Goal: Browse casually

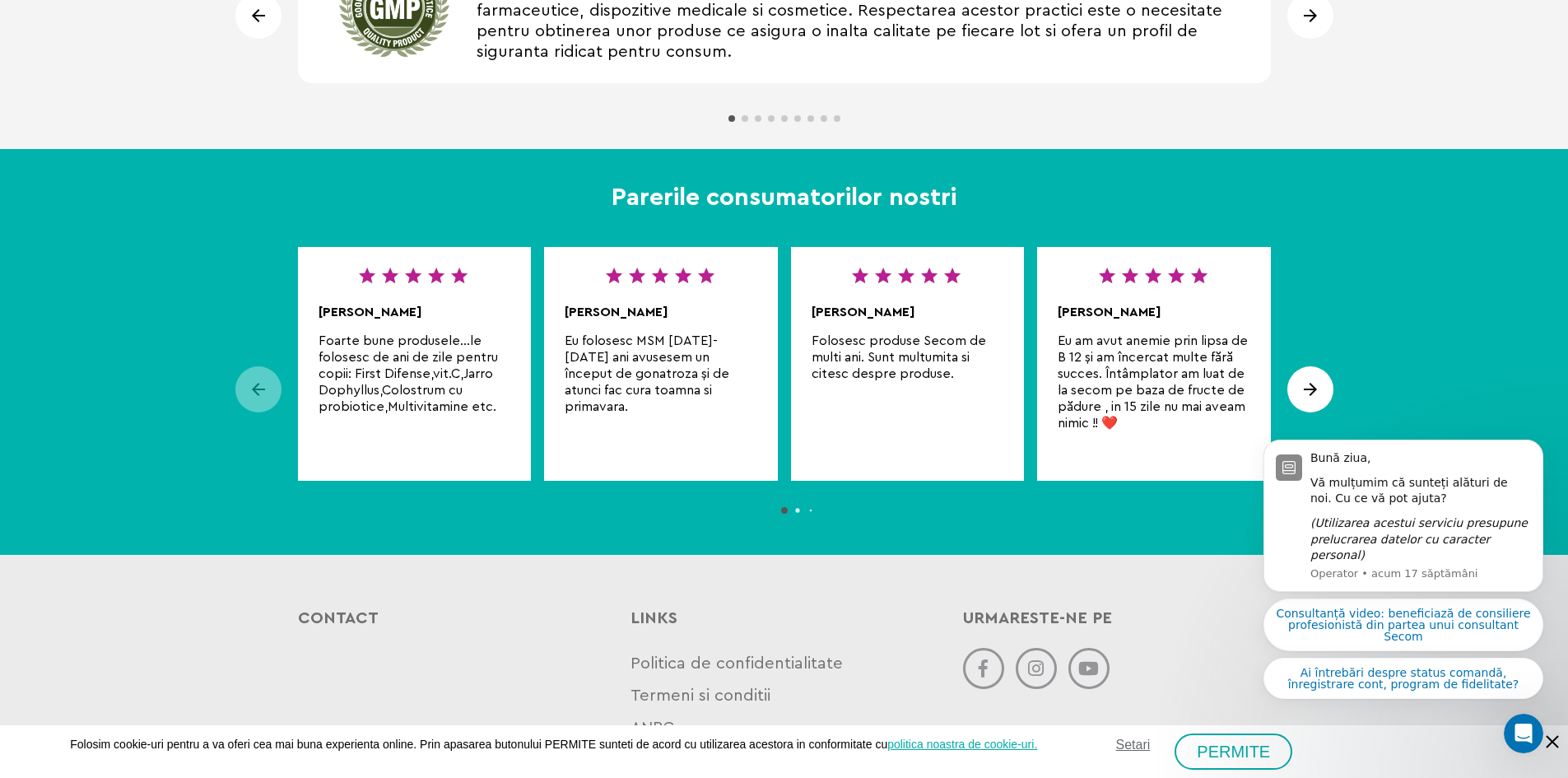
scroll to position [1481, 0]
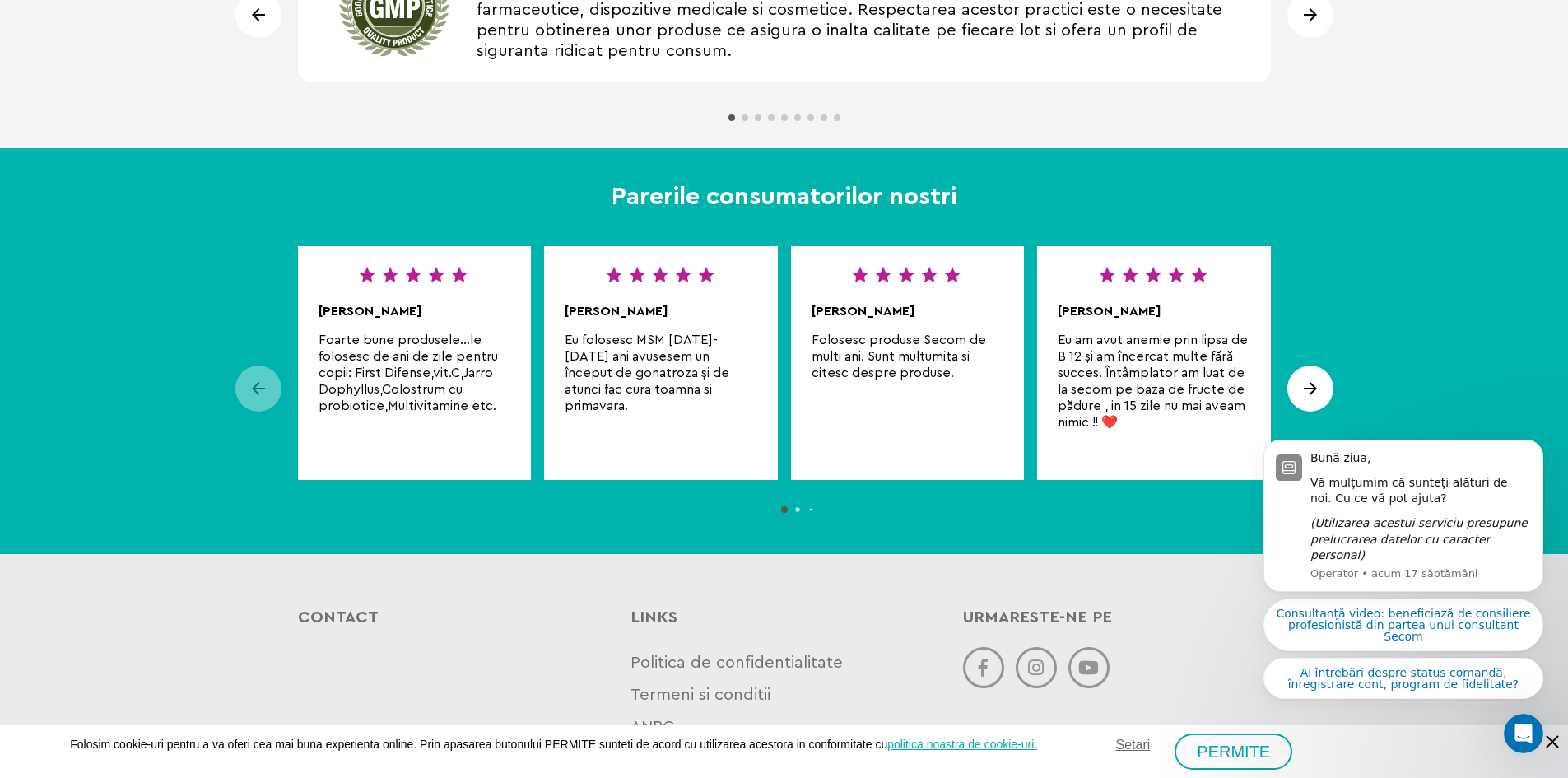
click at [1312, 395] on body "Bună ziua, Vă mulțumim că sunteți alături de noi. Cu ce vă pot ajuta? (Utilizar…" at bounding box center [1404, 543] width 316 height 366
click at [1318, 384] on body "Bună ziua, Vă mulțumim că sunteți alături de noi. Cu ce vă pot ajuta? (Utilizar…" at bounding box center [1404, 543] width 316 height 366
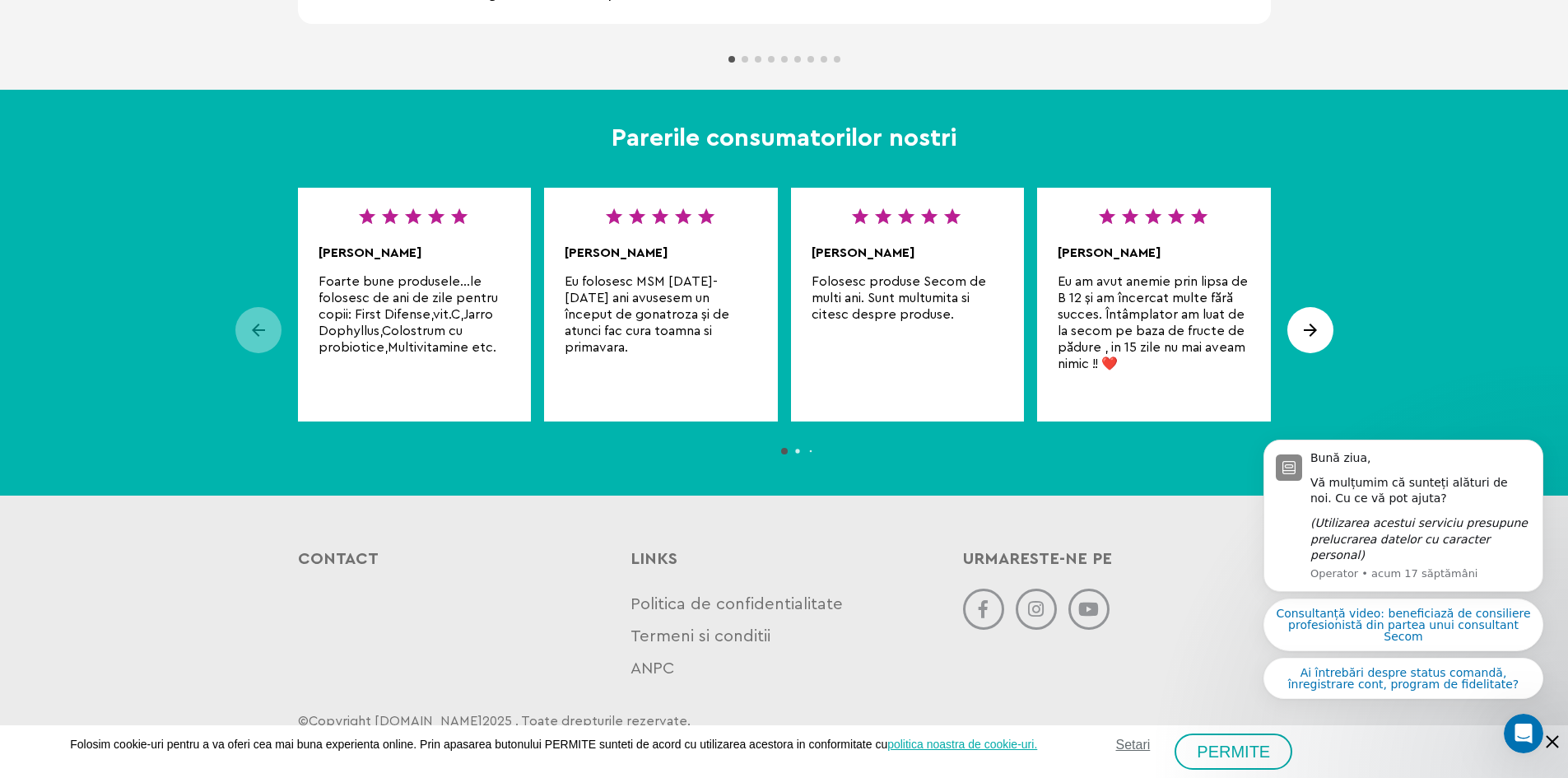
click at [1317, 329] on div "Next slide" at bounding box center [1310, 330] width 46 height 46
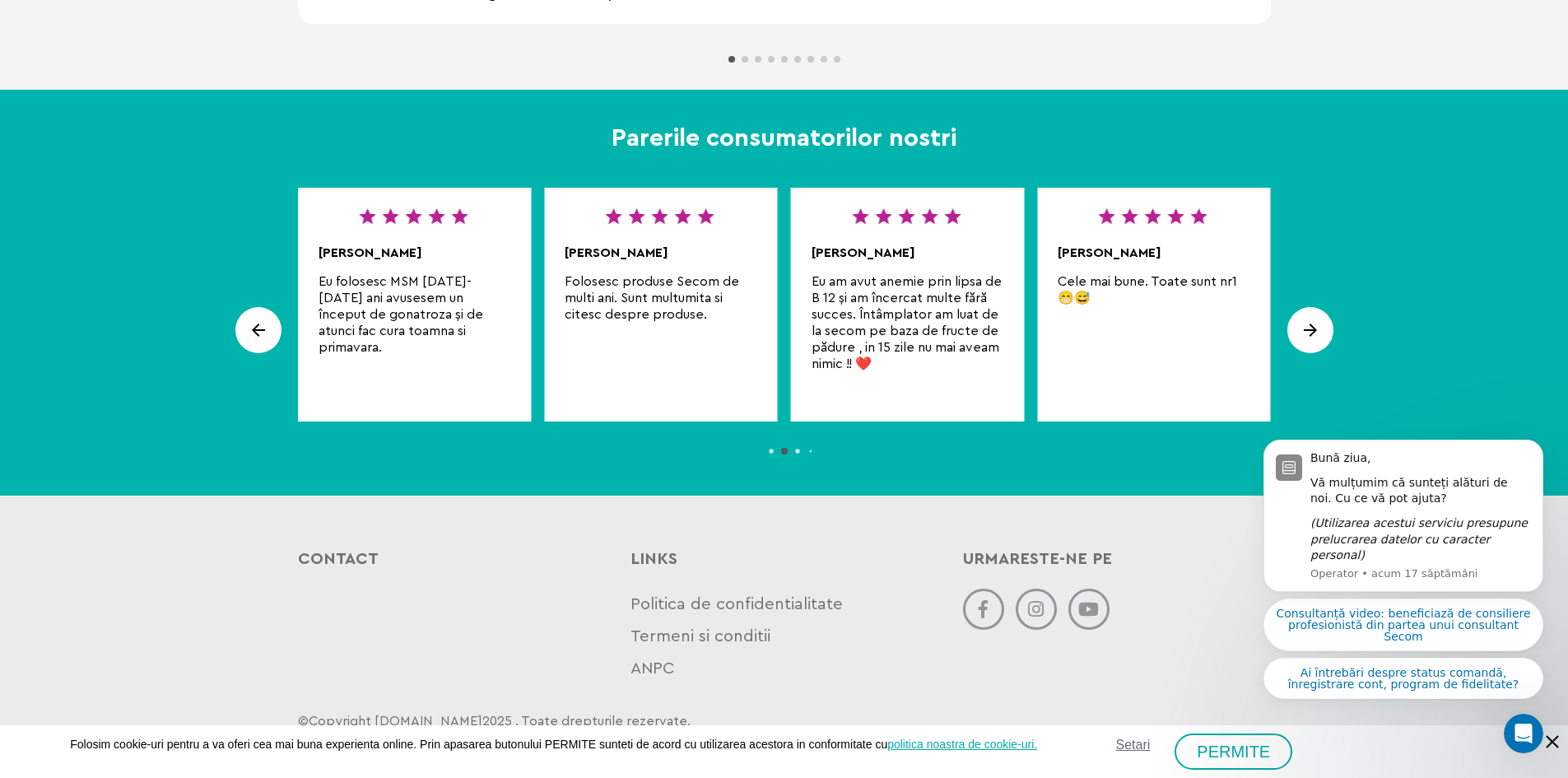
click at [1317, 328] on div "Next slide" at bounding box center [1310, 330] width 46 height 46
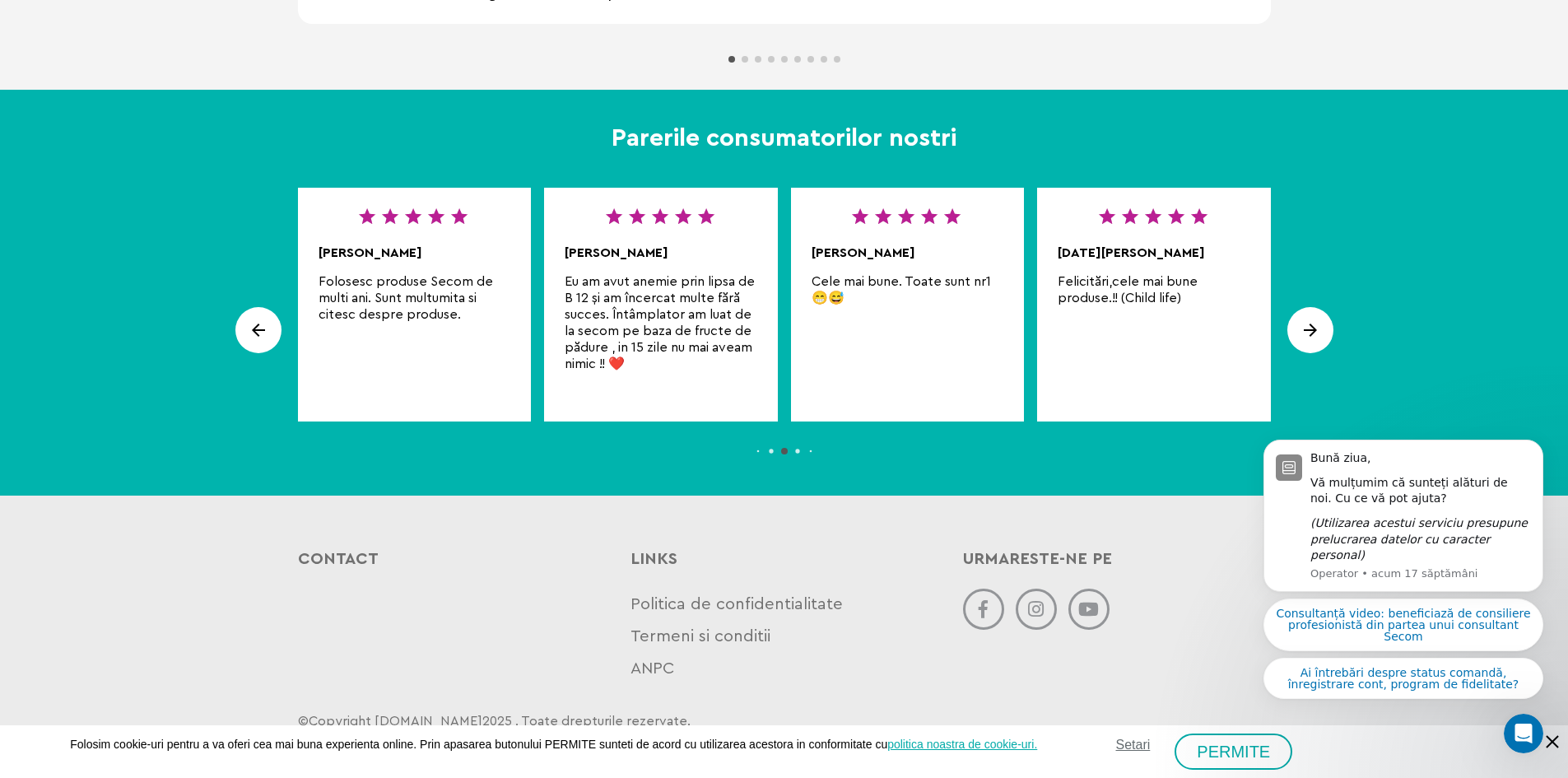
click at [1317, 328] on div "Next slide" at bounding box center [1310, 330] width 46 height 46
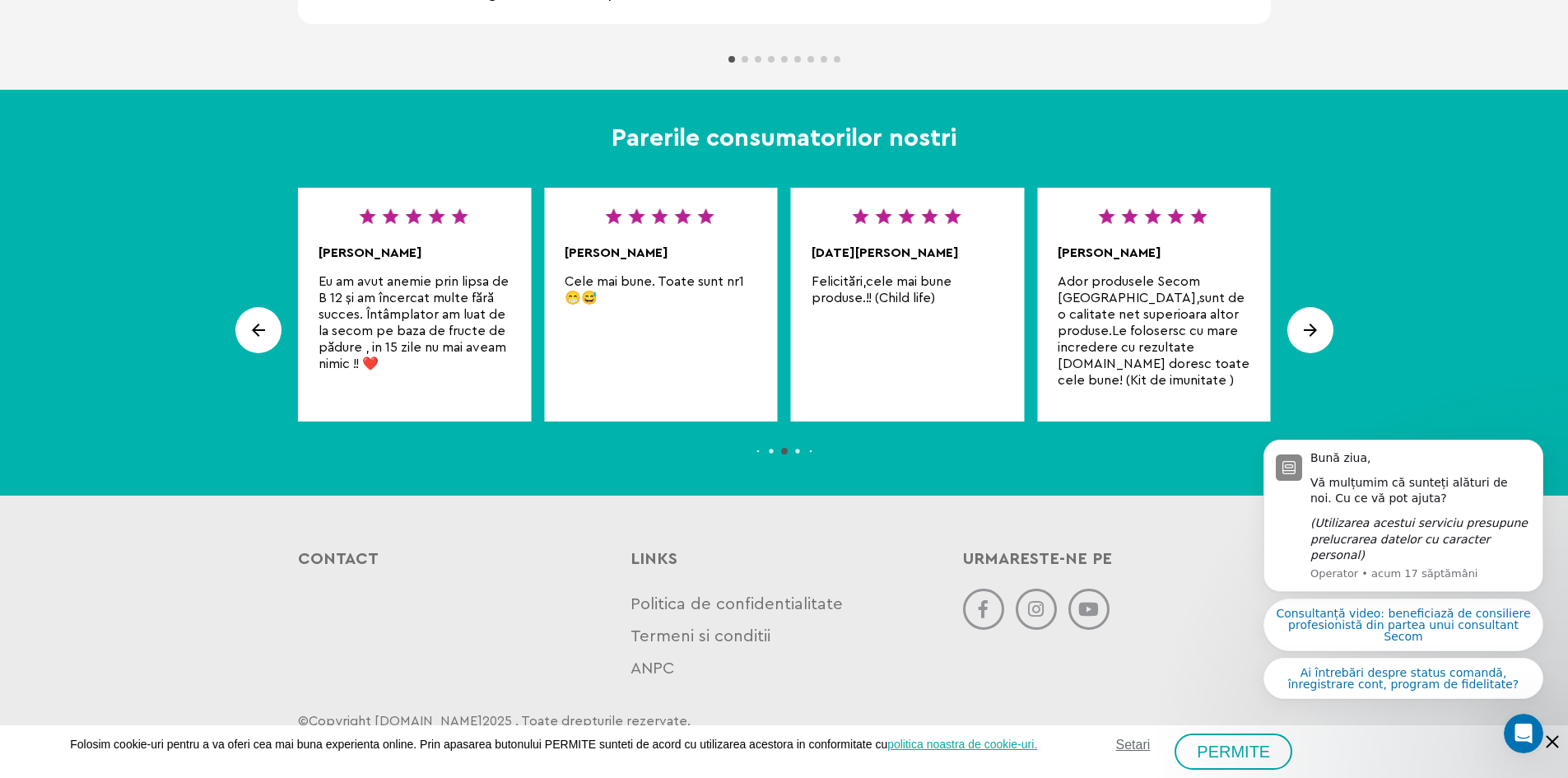
click at [1317, 328] on div "Next slide" at bounding box center [1310, 330] width 46 height 46
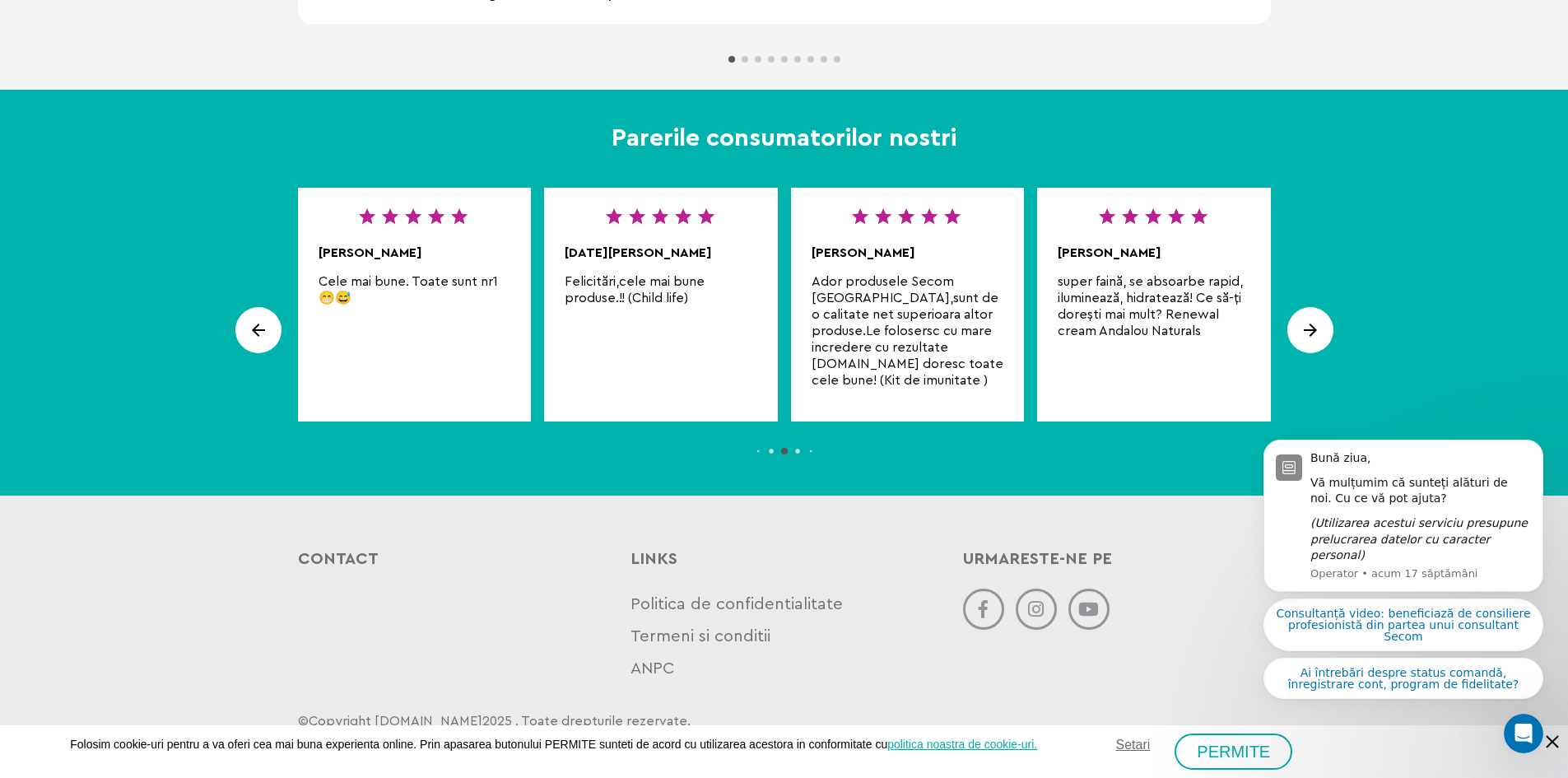
click at [1317, 328] on div "Next slide" at bounding box center [1310, 330] width 46 height 46
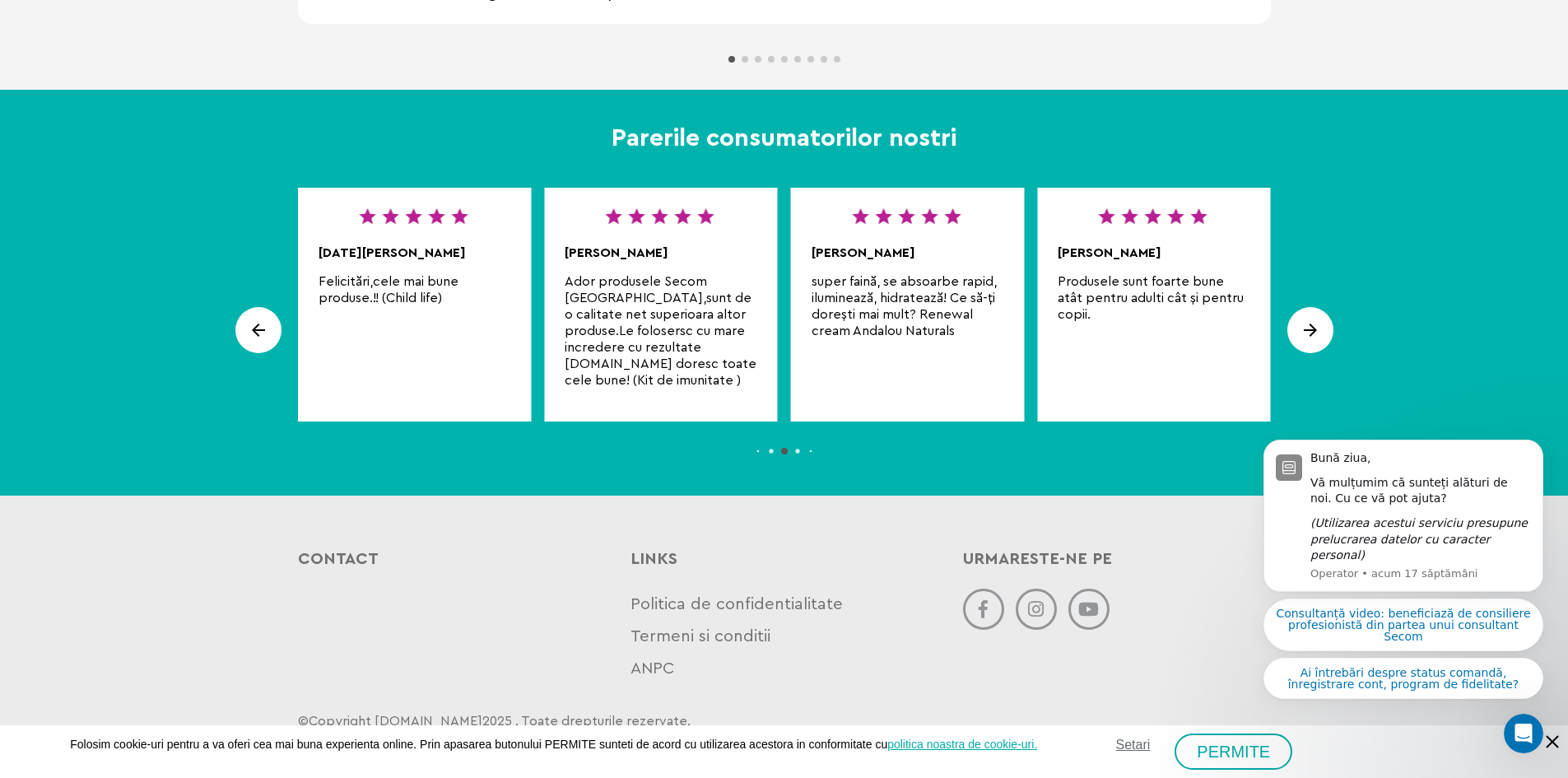
click at [1317, 328] on div "Next slide" at bounding box center [1310, 330] width 46 height 46
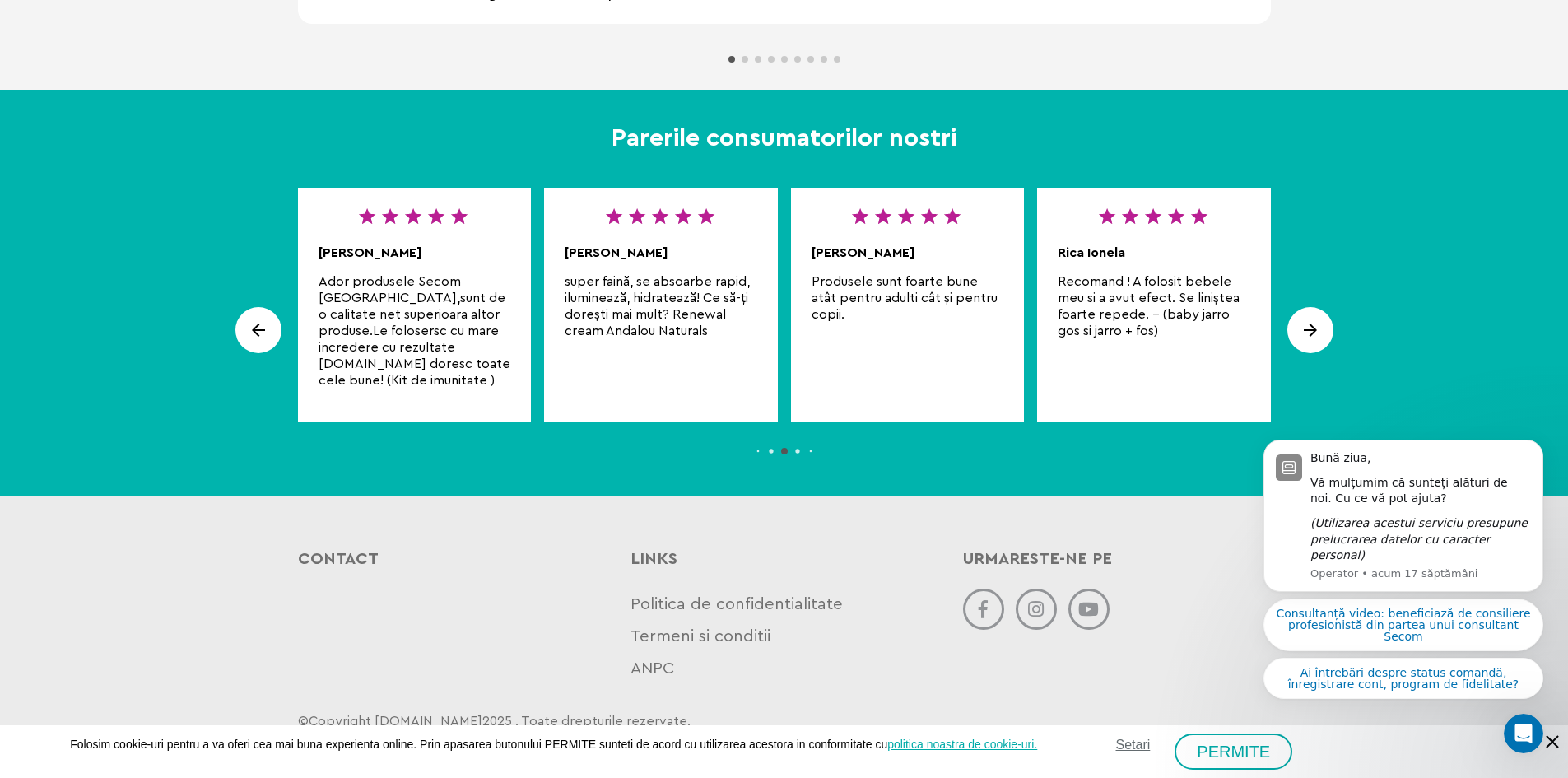
click at [1317, 328] on div "Next slide" at bounding box center [1310, 330] width 46 height 46
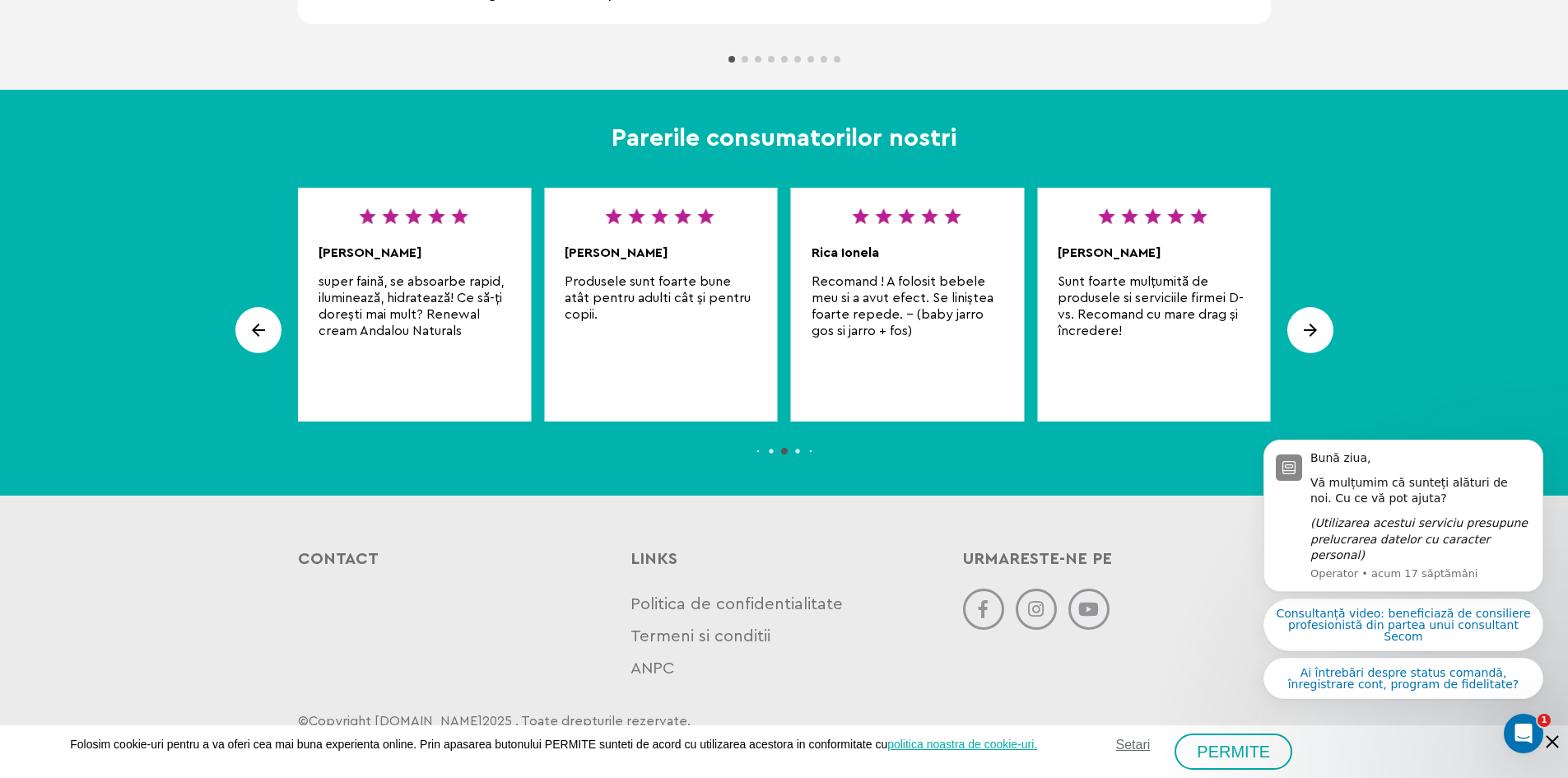
click at [1317, 328] on div "Next slide" at bounding box center [1310, 330] width 46 height 46
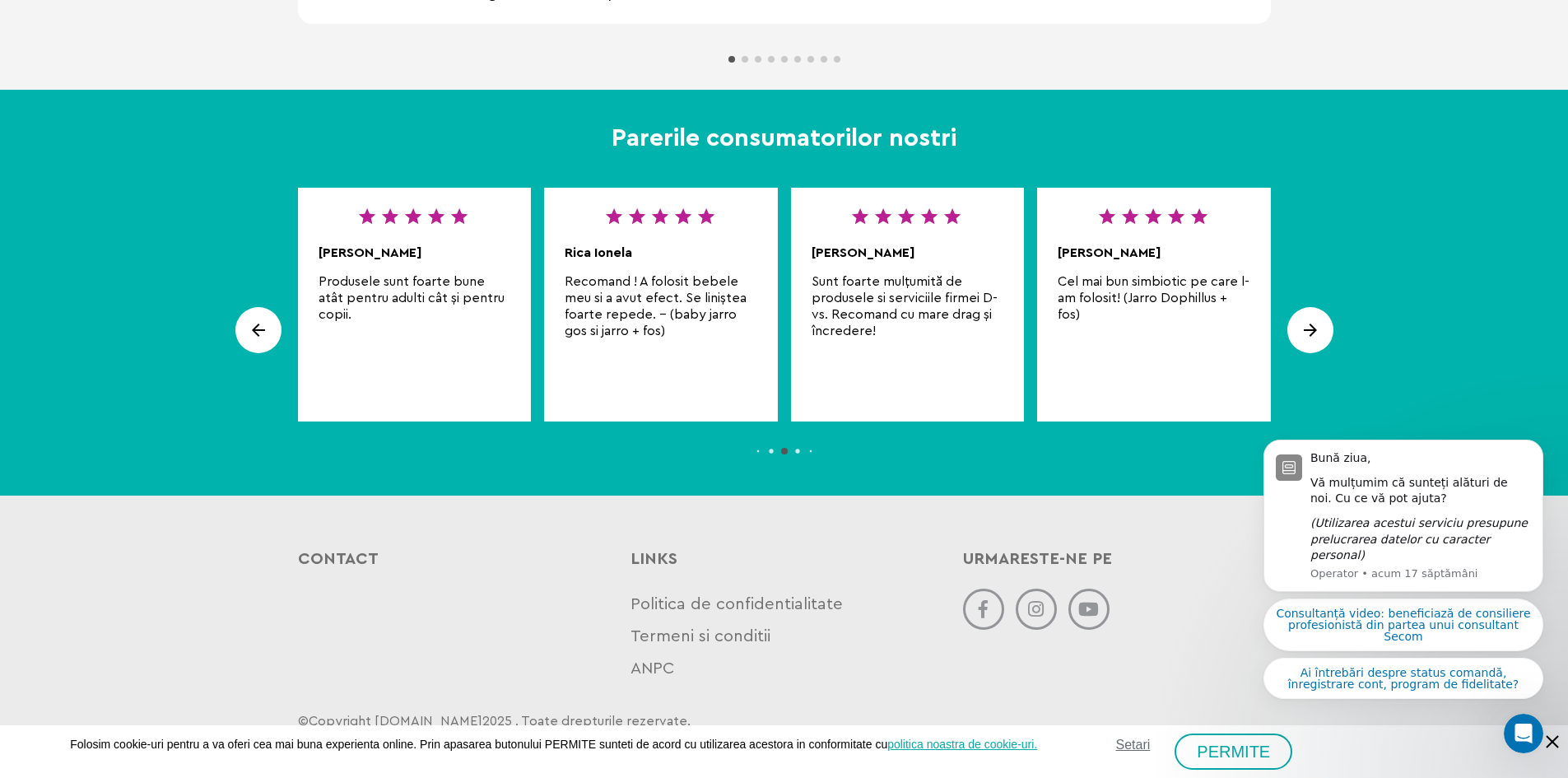
click at [1317, 328] on div "Next slide" at bounding box center [1310, 330] width 46 height 46
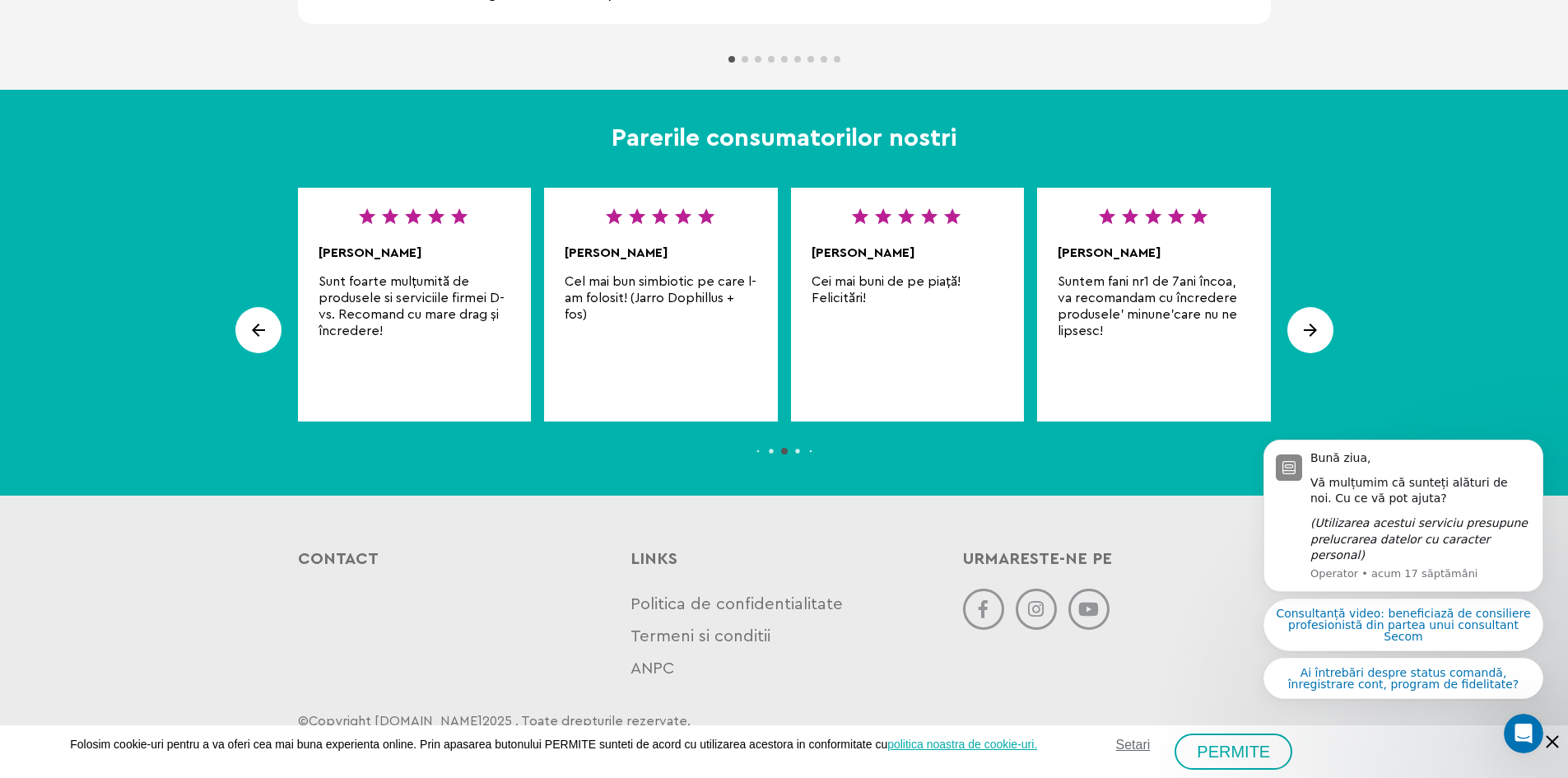
click at [1317, 328] on div "Next slide" at bounding box center [1310, 330] width 46 height 46
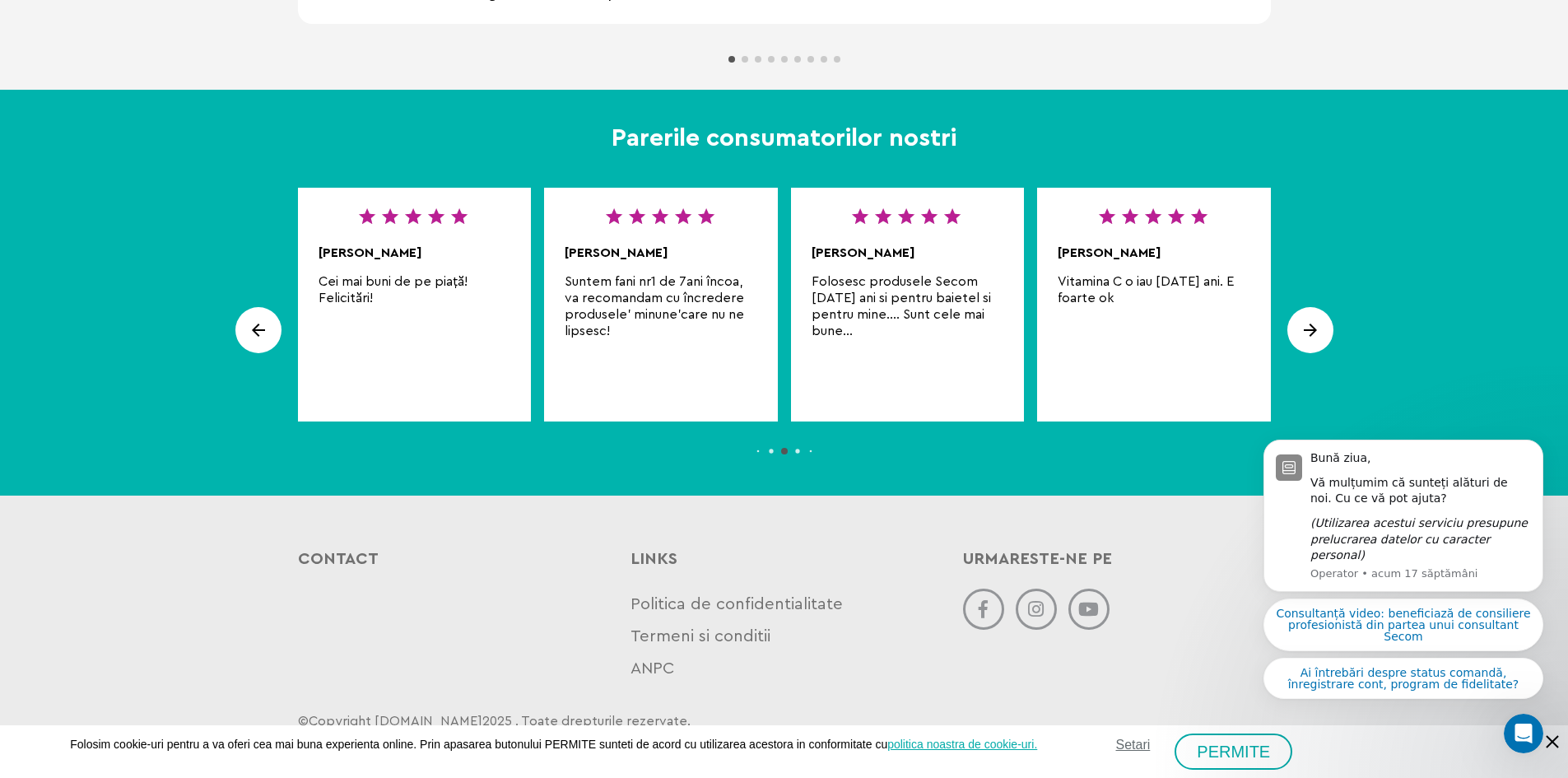
click at [1317, 328] on div "Next slide" at bounding box center [1310, 330] width 46 height 46
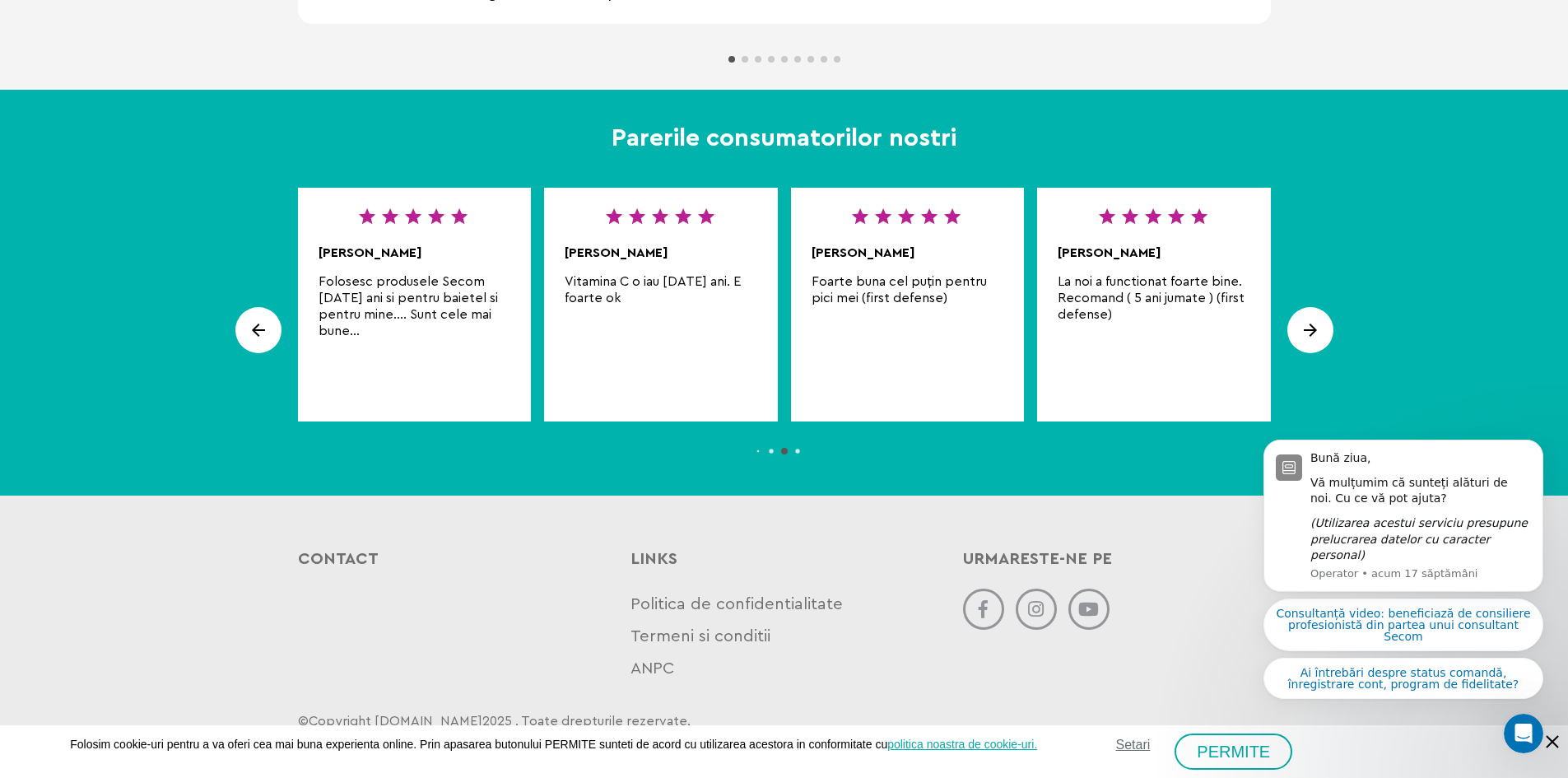
click at [1317, 328] on div "Next slide" at bounding box center [1310, 330] width 46 height 46
